Goal: Task Accomplishment & Management: Complete application form

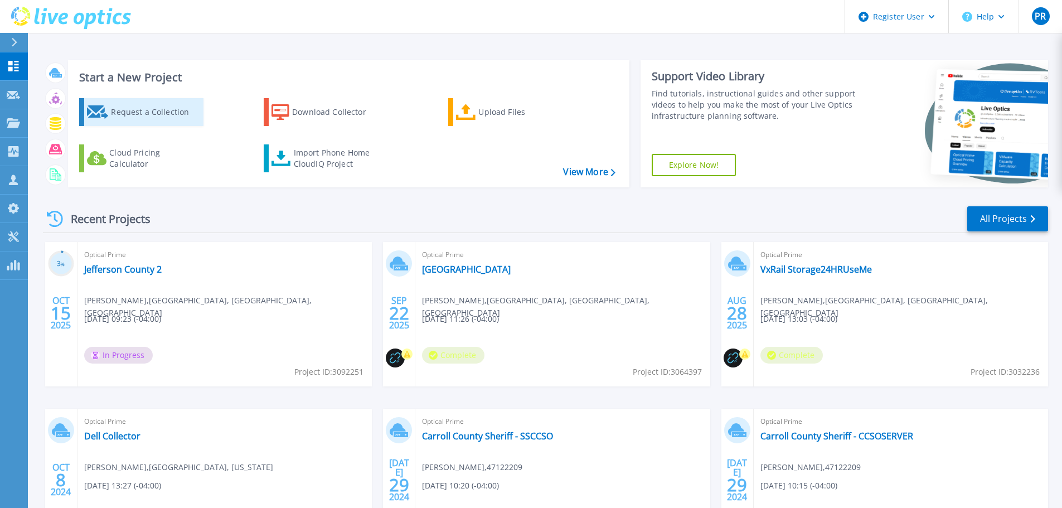
click at [173, 106] on div "Request a Collection" at bounding box center [155, 112] width 89 height 22
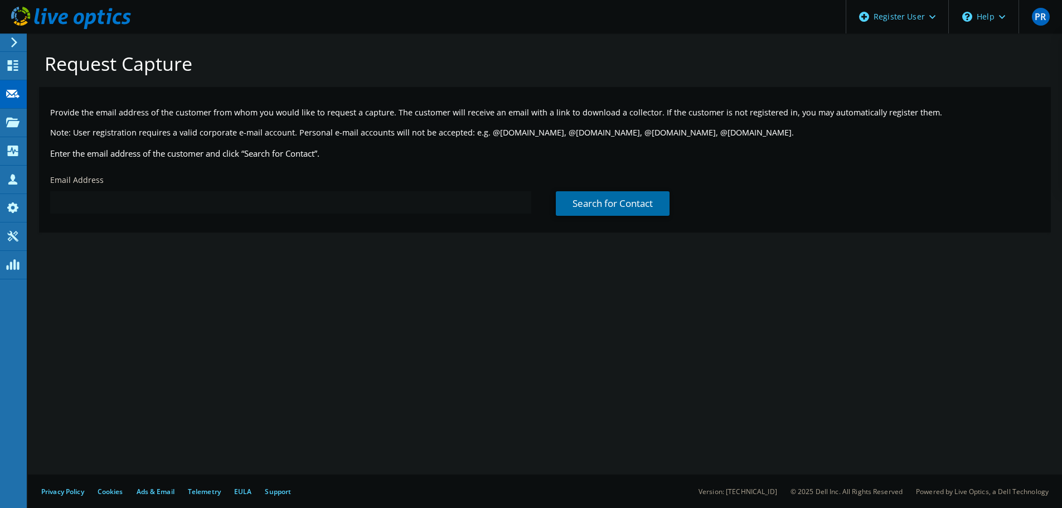
drag, startPoint x: 66, startPoint y: 217, endPoint x: 73, endPoint y: 209, distance: 10.3
click at [67, 217] on div "Email Address" at bounding box center [292, 194] width 506 height 50
click at [76, 204] on input "text" at bounding box center [290, 202] width 481 height 22
click at [176, 197] on input "text" at bounding box center [290, 202] width 481 height 22
paste input "jackson.hayes@wvstateu.edu"
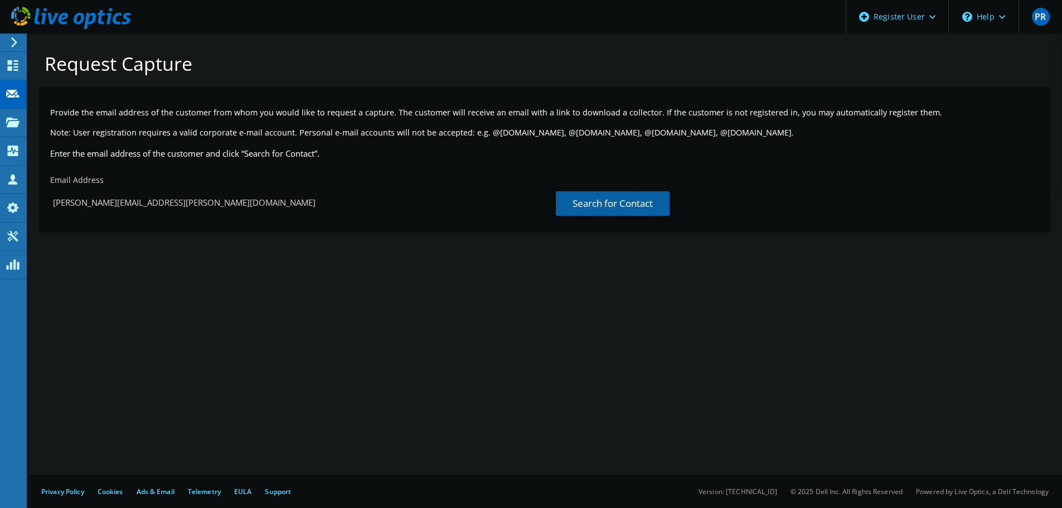
type input "jackson.hayes@wvstateu.edu"
click at [601, 197] on link "Search for Contact" at bounding box center [613, 203] width 114 height 25
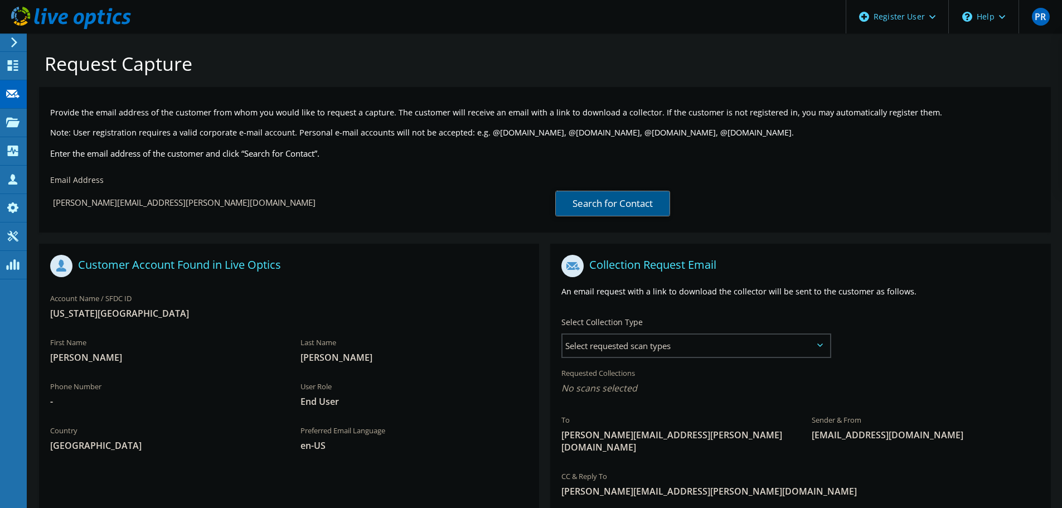
scroll to position [102, 0]
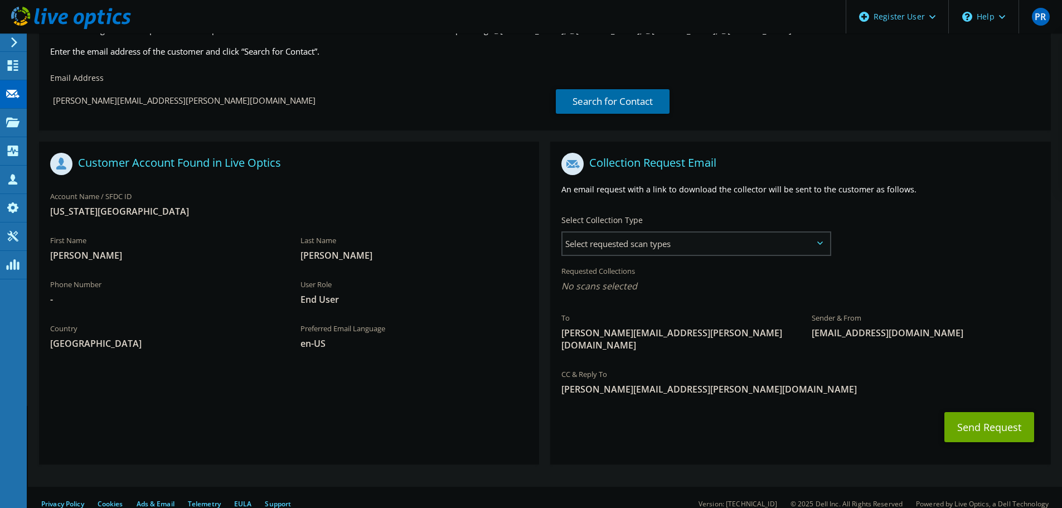
click at [613, 250] on span "Select requested scan types" at bounding box center [695, 243] width 267 height 22
